Goal: Information Seeking & Learning: Find specific fact

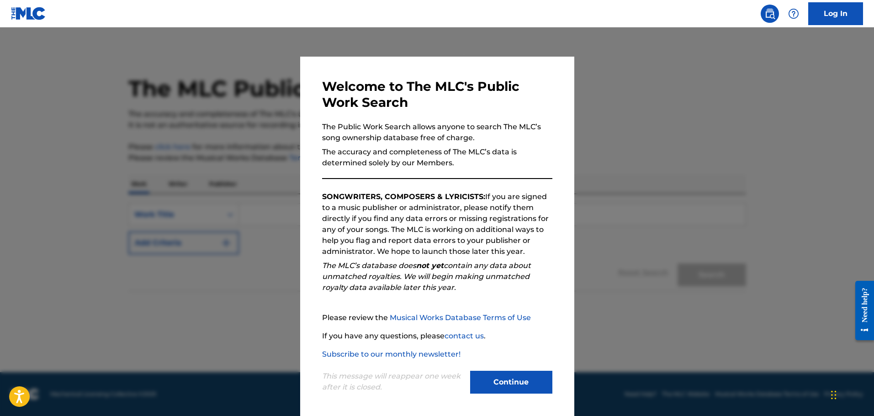
click at [508, 372] on button "Continue" at bounding box center [511, 382] width 82 height 23
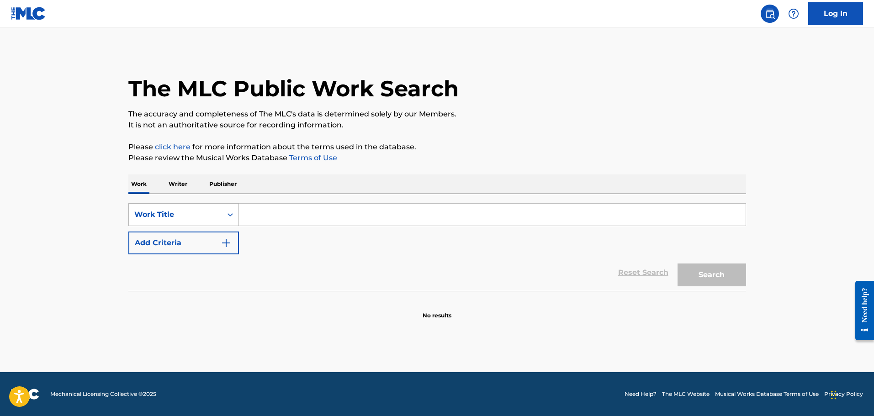
click at [176, 209] on div "Work Title" at bounding box center [175, 214] width 93 height 17
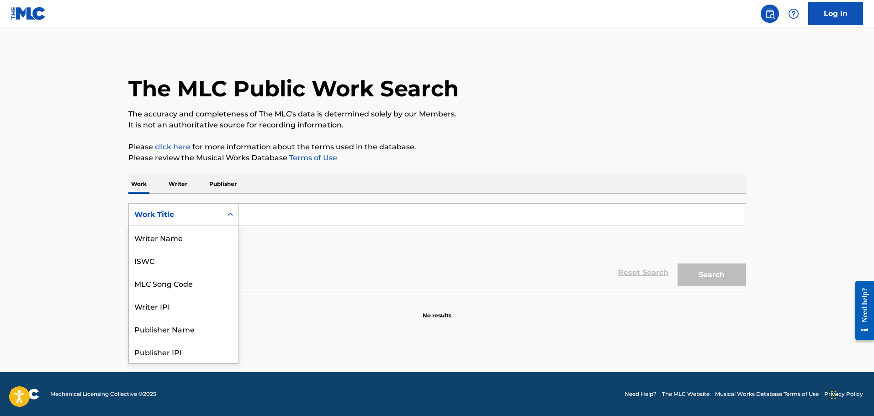
scroll to position [46, 0]
click at [168, 241] on div "MLC Song Code" at bounding box center [184, 237] width 110 height 23
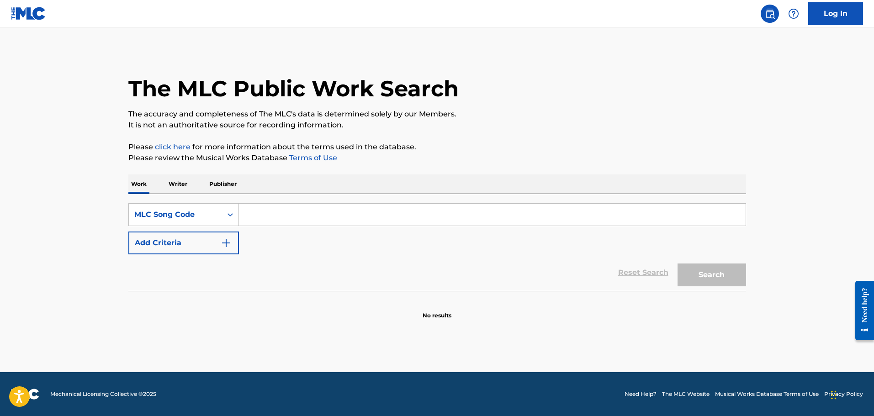
click at [333, 211] on input "Search Form" at bounding box center [492, 215] width 507 height 22
paste input "DS18U8"
type input "DS18U8"
click at [678, 264] on button "Search" at bounding box center [712, 275] width 69 height 23
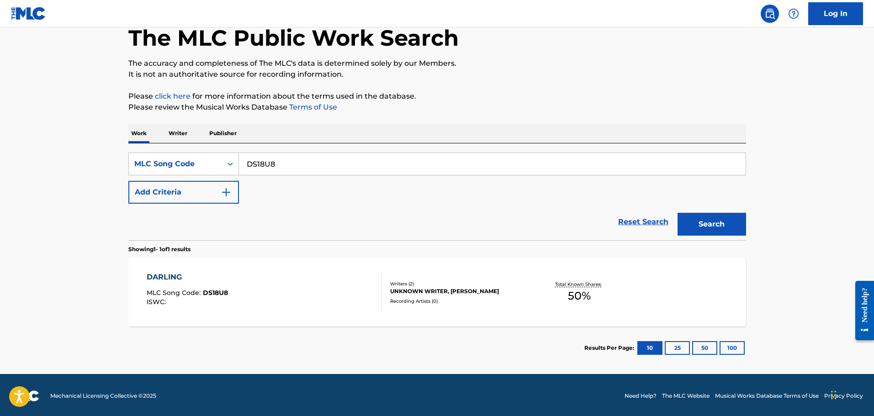
scroll to position [53, 0]
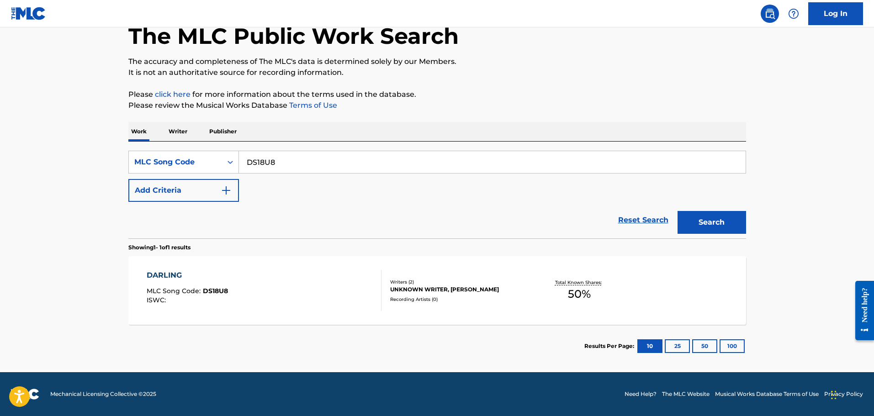
click at [308, 284] on div "DARLING MLC Song Code : DS18U8 ISWC :" at bounding box center [264, 290] width 235 height 41
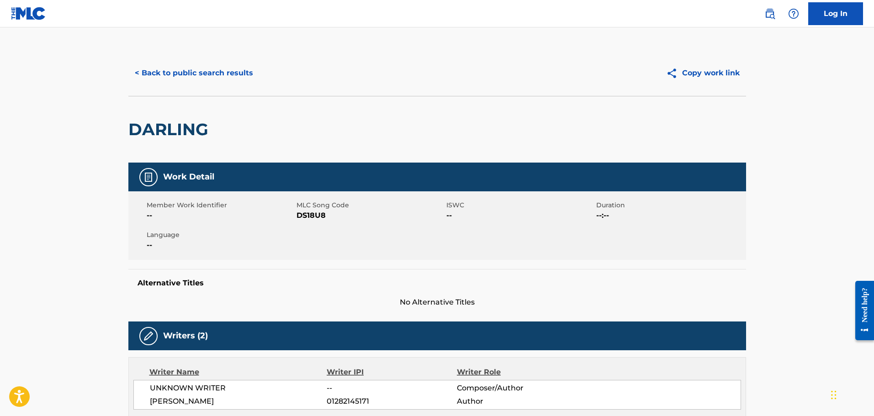
click at [197, 72] on button "< Back to public search results" at bounding box center [193, 73] width 131 height 23
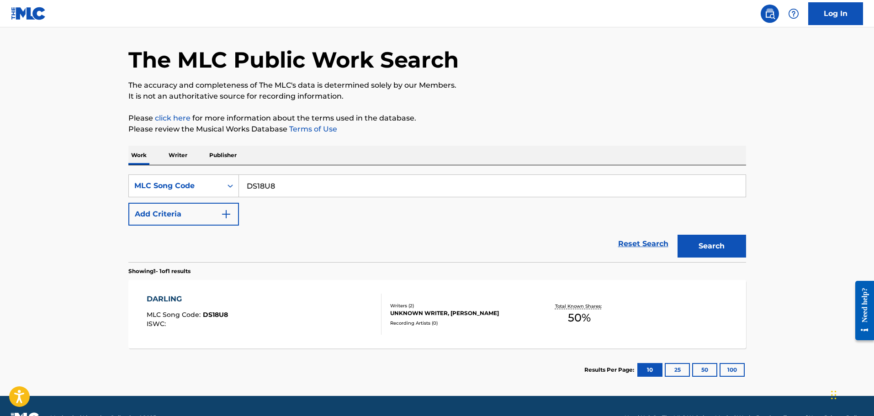
click at [276, 178] on input "DS18U8" at bounding box center [492, 186] width 507 height 22
paste input "GB2BLR"
click at [678, 235] on button "Search" at bounding box center [712, 246] width 69 height 23
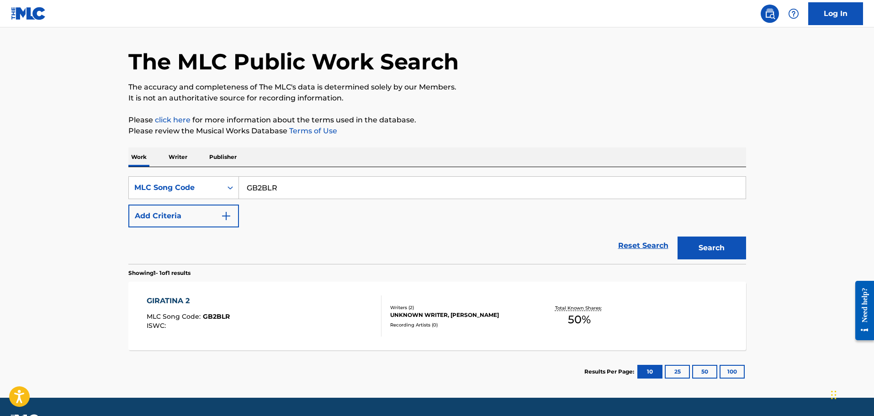
scroll to position [53, 0]
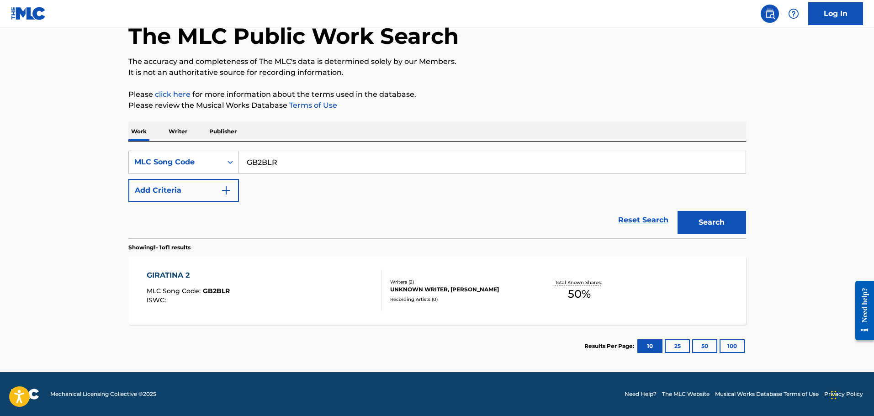
paste input "S54IMD"
type input "S54IMD"
click at [678, 211] on button "Search" at bounding box center [712, 222] width 69 height 23
